Goal: Find specific page/section: Find specific page/section

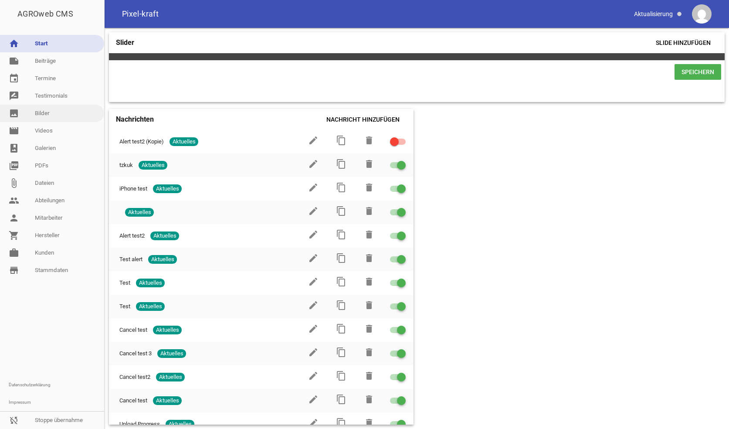
click at [66, 114] on link "image Bilder" at bounding box center [52, 113] width 104 height 17
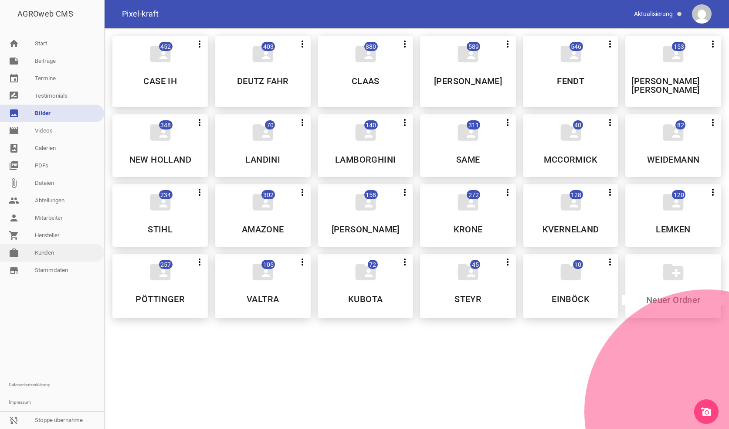
click at [52, 253] on link "work [PERSON_NAME]" at bounding box center [52, 252] width 104 height 17
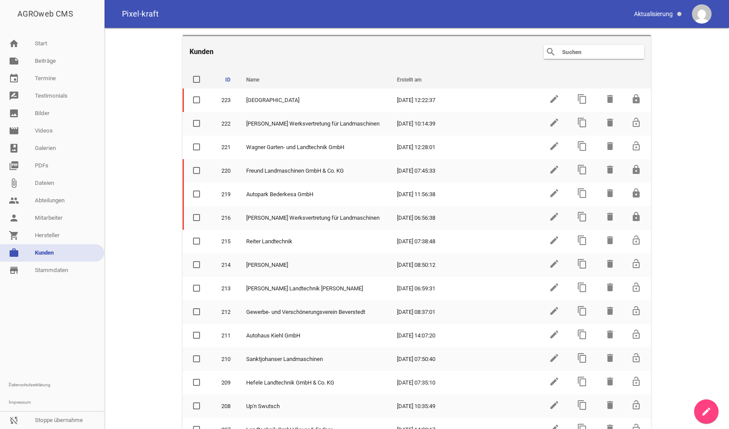
click at [697, 20] on img at bounding box center [702, 14] width 20 height 20
click at [698, 14] on img at bounding box center [702, 14] width 20 height 20
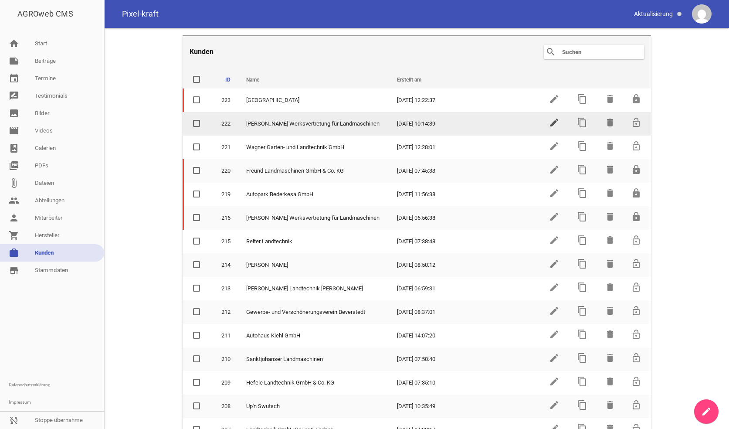
click at [551, 122] on icon "edit" at bounding box center [554, 122] width 10 height 10
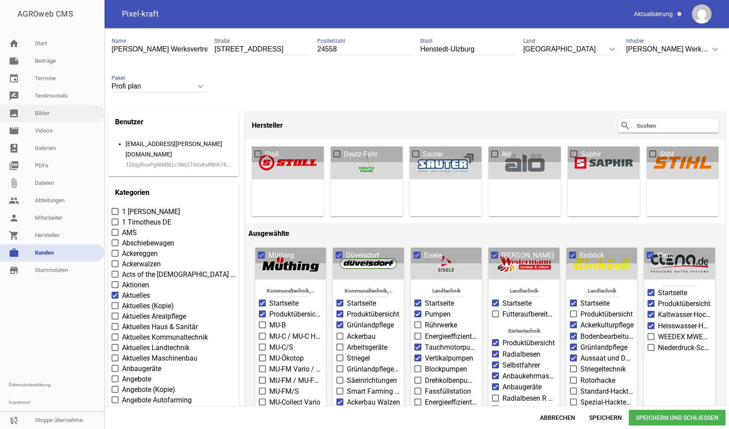
click at [51, 109] on link "image Bilder" at bounding box center [52, 113] width 104 height 17
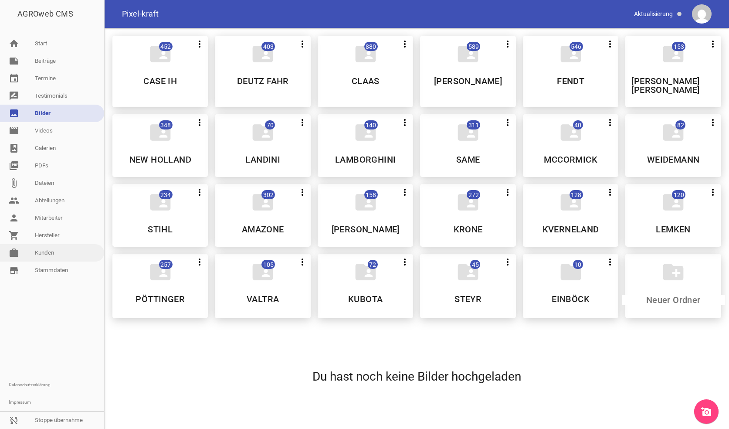
click at [51, 251] on link "work [PERSON_NAME]" at bounding box center [52, 252] width 104 height 17
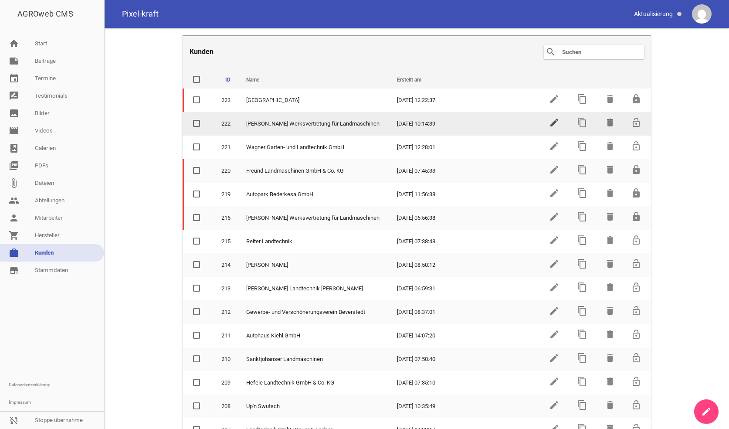
click at [552, 119] on icon "edit" at bounding box center [554, 122] width 10 height 10
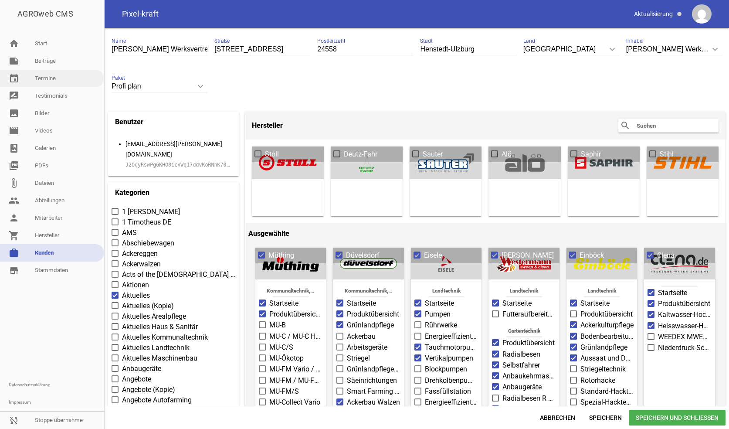
click at [53, 80] on link "event Termine" at bounding box center [52, 78] width 104 height 17
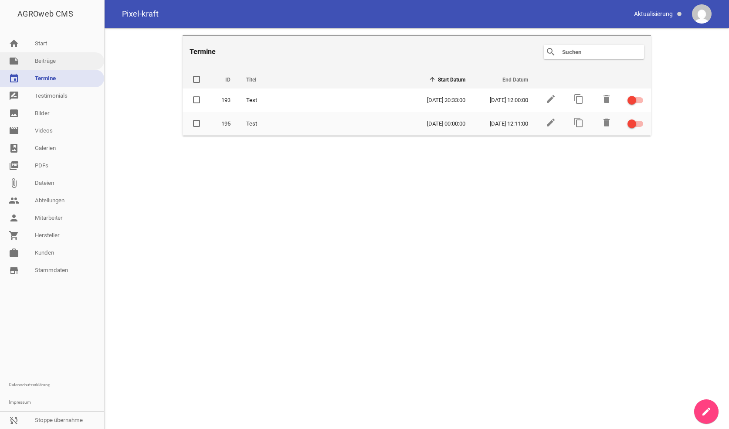
click at [52, 63] on link "note Beiträge" at bounding box center [52, 60] width 104 height 17
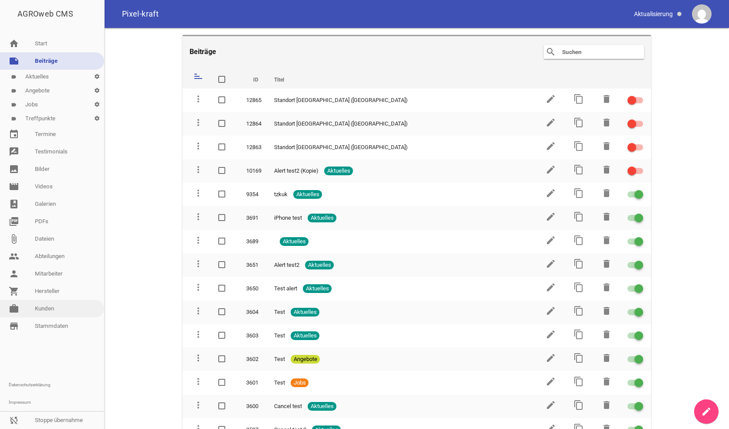
click at [47, 311] on link "work [PERSON_NAME]" at bounding box center [52, 308] width 104 height 17
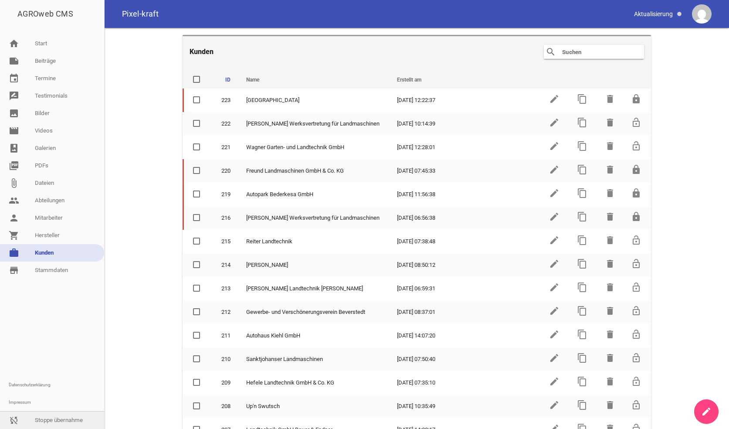
click at [63, 421] on link "sync_disabled Stoppe übernahme" at bounding box center [52, 420] width 104 height 17
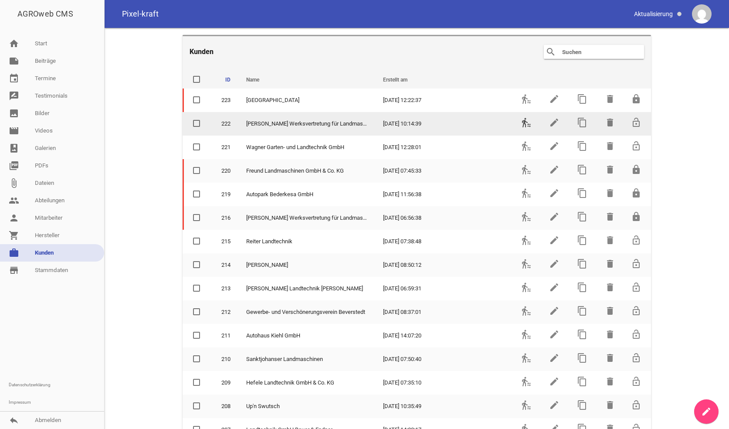
click at [524, 123] on icon "transfer_within_a_station" at bounding box center [526, 122] width 10 height 10
click at [524, 126] on icon "transfer_within_a_station" at bounding box center [526, 122] width 10 height 10
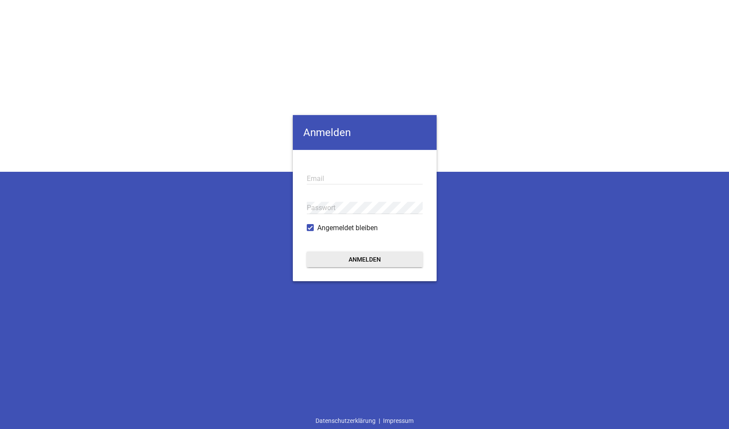
type input "[EMAIL_ADDRESS][DOMAIN_NAME]"
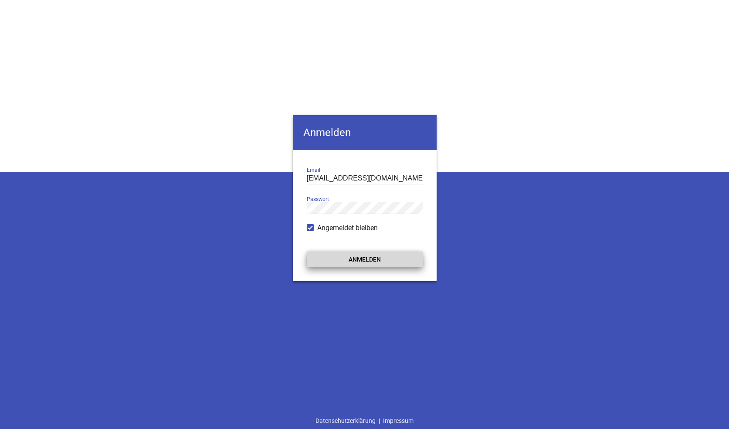
click at [361, 266] on button "Anmelden" at bounding box center [365, 259] width 116 height 16
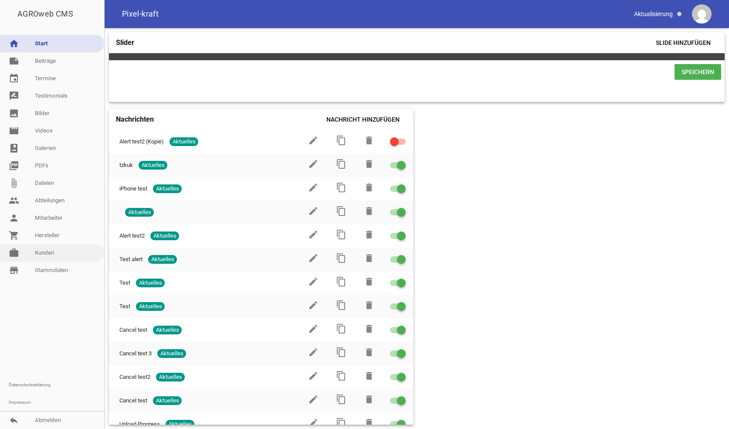
click at [47, 252] on link "work [PERSON_NAME]" at bounding box center [52, 252] width 104 height 17
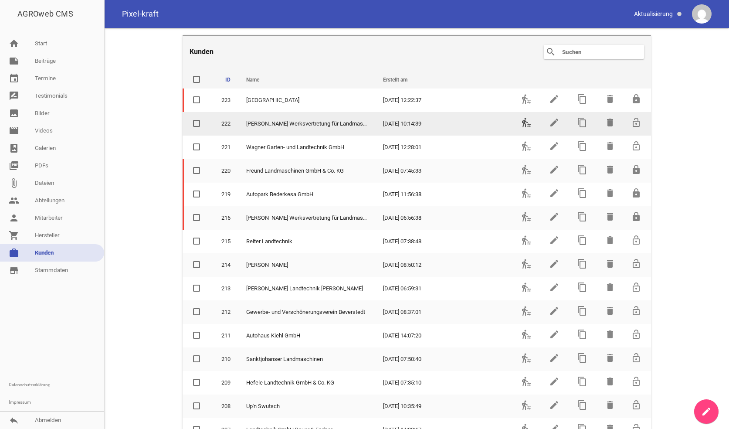
click at [525, 124] on icon "transfer_within_a_station" at bounding box center [526, 122] width 10 height 10
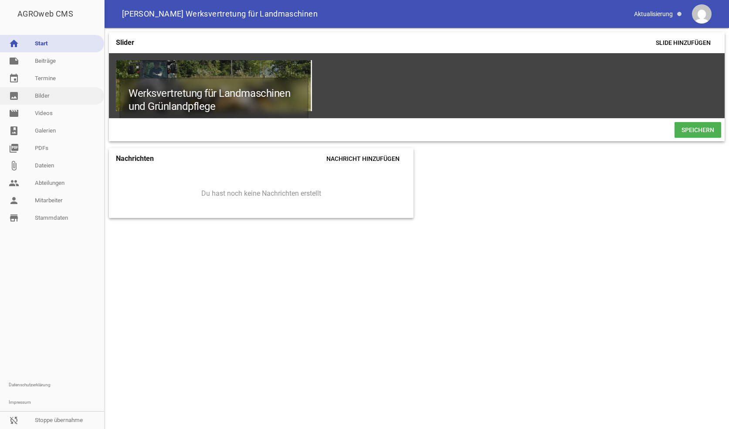
click at [45, 97] on link "image Bilder" at bounding box center [52, 95] width 104 height 17
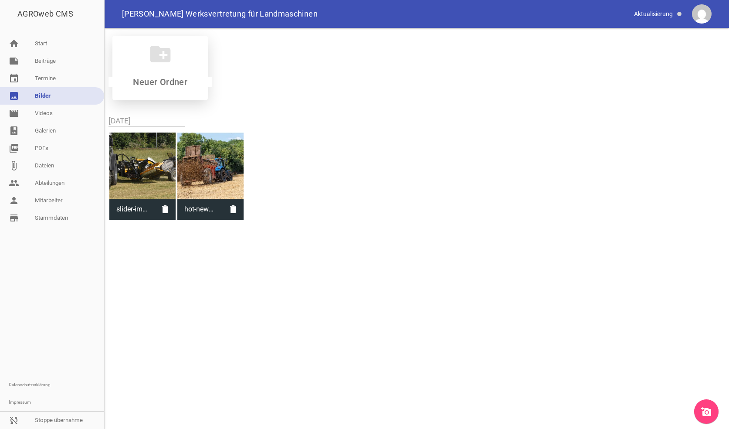
click at [180, 80] on input at bounding box center [160, 82] width 103 height 10
type input "Shoot:2025"
click at [180, 80] on h5 "Shoot:2025" at bounding box center [160, 81] width 46 height 9
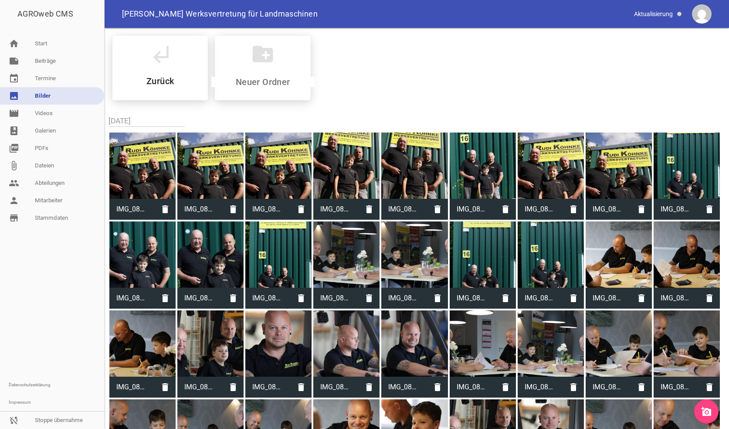
scroll to position [131, 0]
